Goal: Entertainment & Leisure: Browse casually

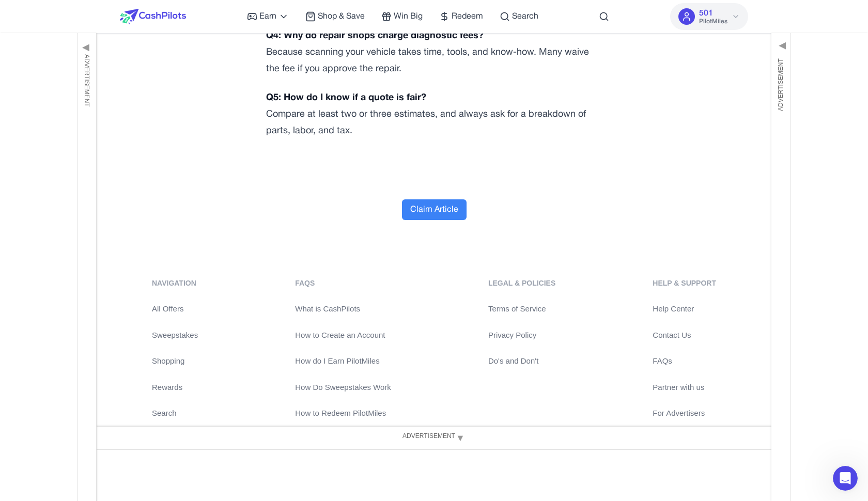
scroll to position [3343, 0]
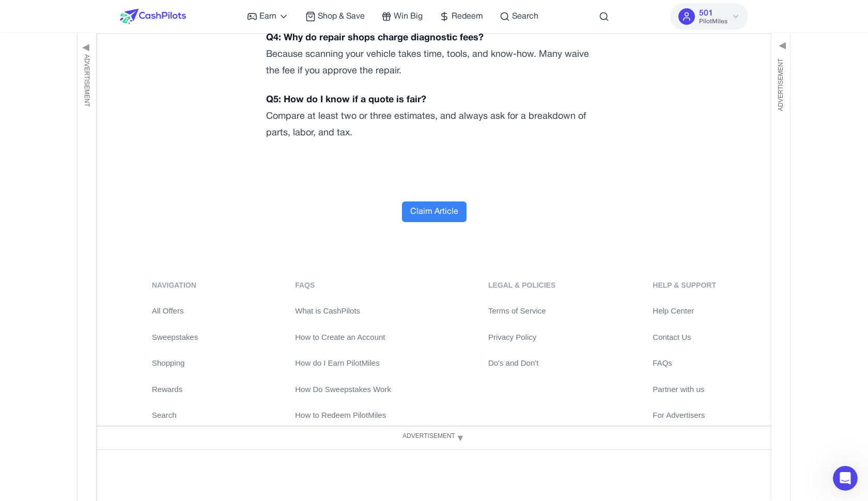
click at [436, 222] on button "Claim Article" at bounding box center [434, 211] width 65 height 21
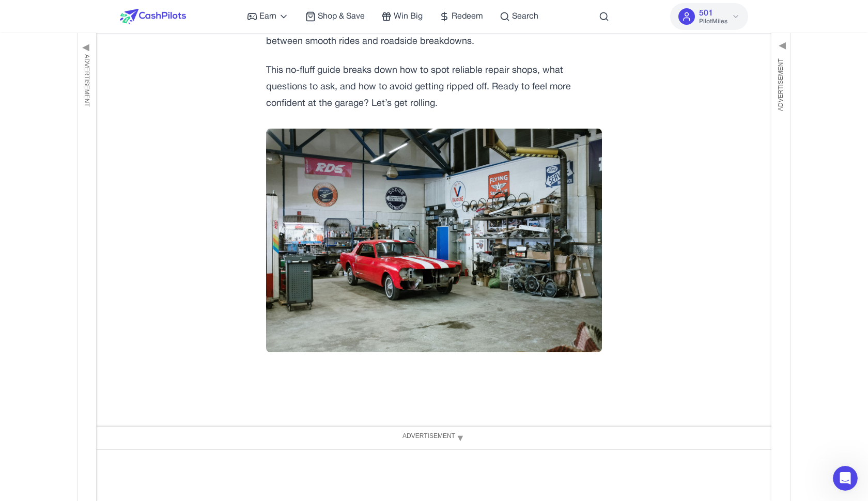
scroll to position [0, 0]
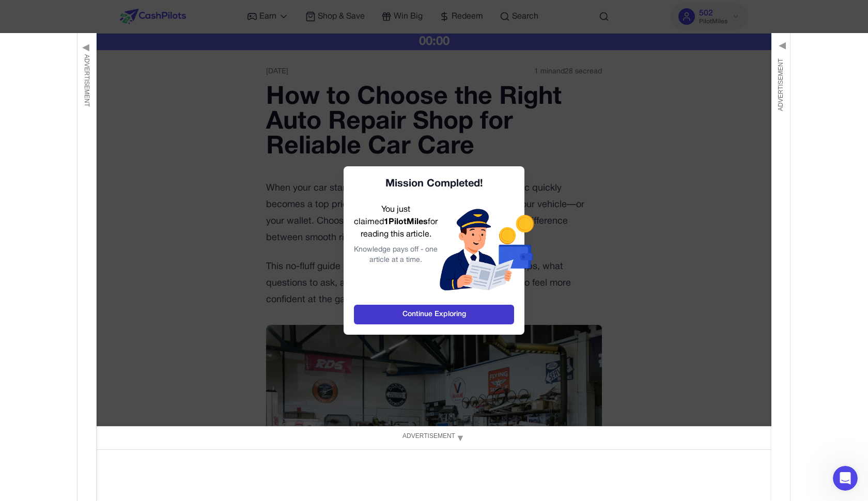
click at [449, 315] on link "Continue Exploring" at bounding box center [434, 315] width 160 height 20
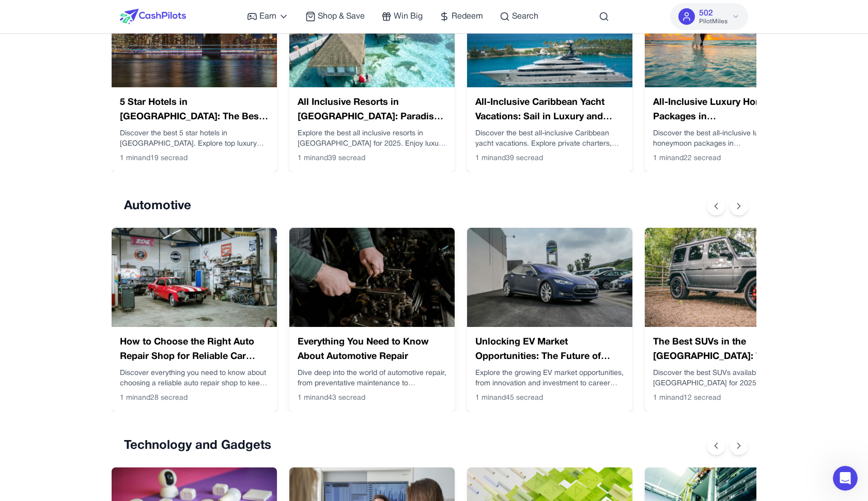
scroll to position [261, 0]
click at [306, 306] on img at bounding box center [371, 277] width 165 height 99
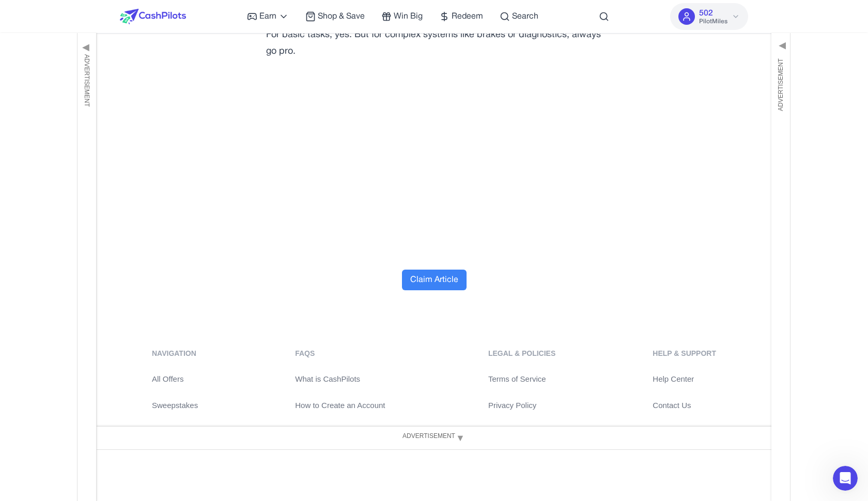
scroll to position [4264, 0]
click at [442, 289] on button "Claim Article" at bounding box center [434, 278] width 65 height 21
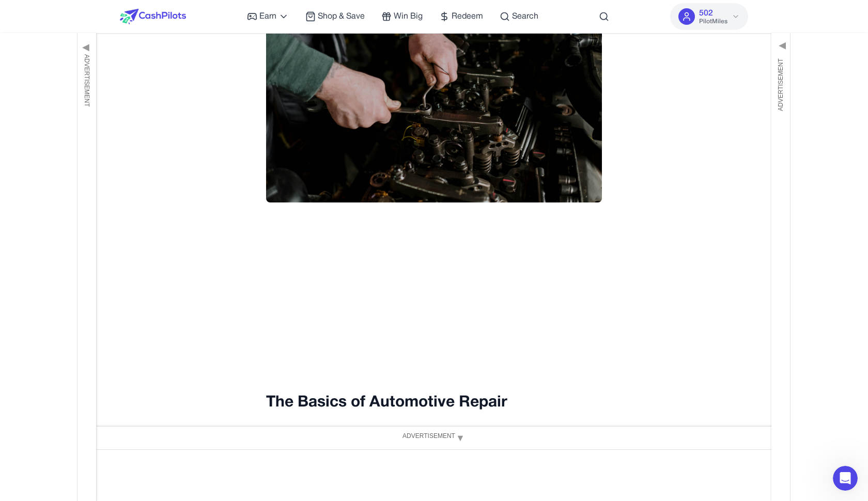
scroll to position [0, 0]
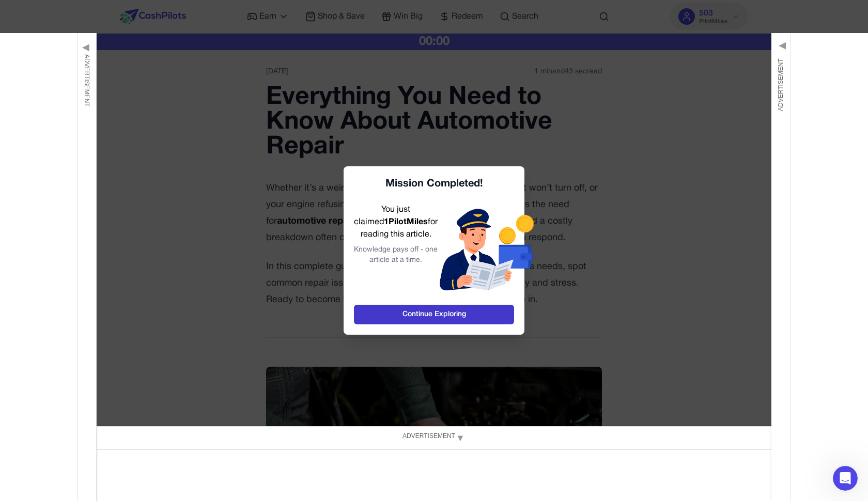
click at [448, 320] on link "Continue Exploring" at bounding box center [434, 315] width 160 height 20
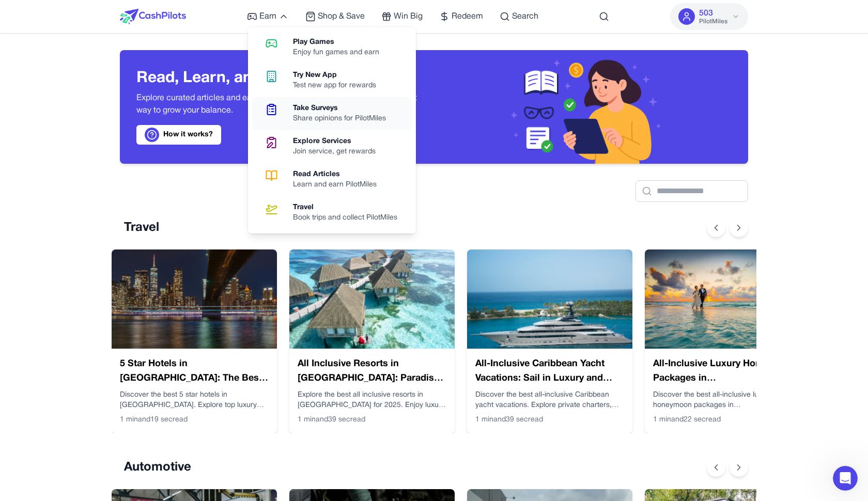
click at [330, 117] on div "Share opinions for PilotMiles" at bounding box center [343, 119] width 101 height 10
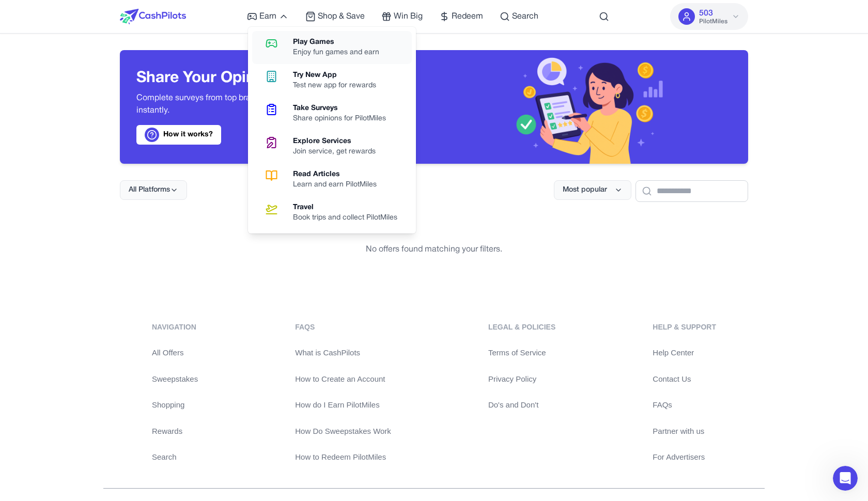
click at [306, 42] on div "Play Games" at bounding box center [340, 42] width 95 height 10
